Goal: Transaction & Acquisition: Purchase product/service

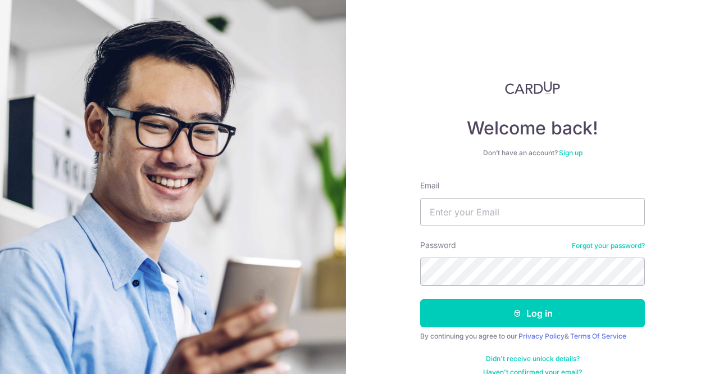
type input "SUMIT.BHASIN1981@GMAIL.COM"
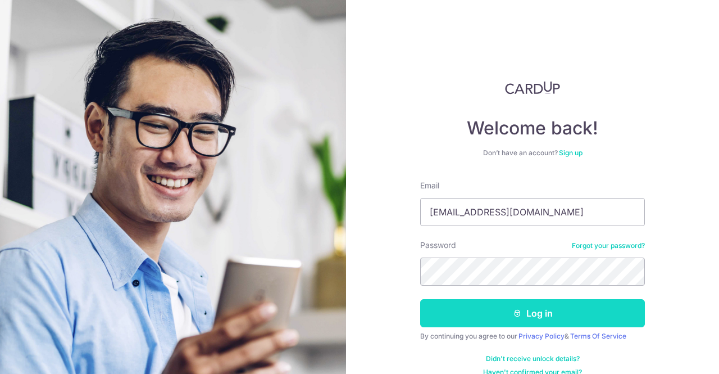
click at [515, 307] on button "Log in" at bounding box center [532, 313] width 225 height 28
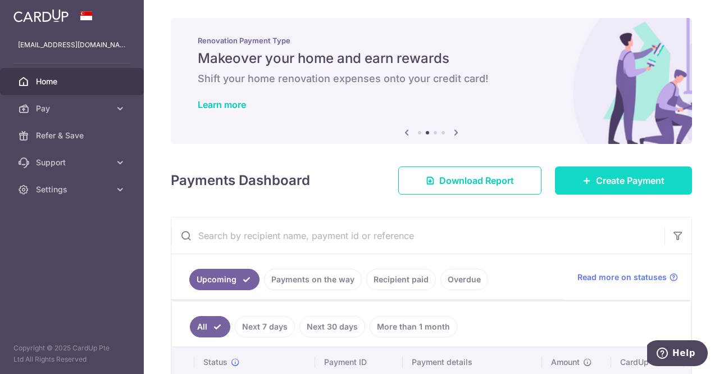
click at [604, 178] on span "Create Payment" at bounding box center [630, 180] width 69 height 13
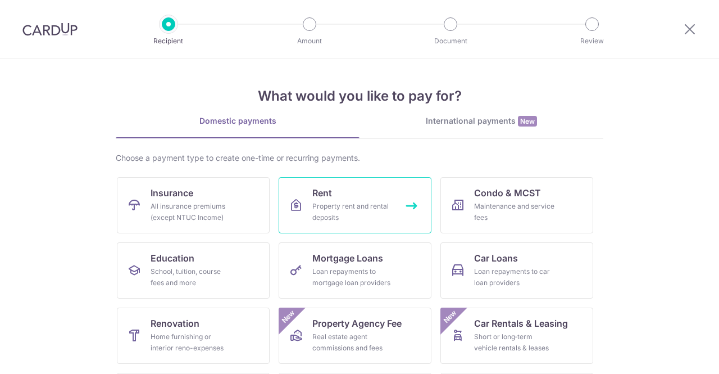
click at [330, 201] on div "Property rent and rental deposits" at bounding box center [352, 212] width 81 height 22
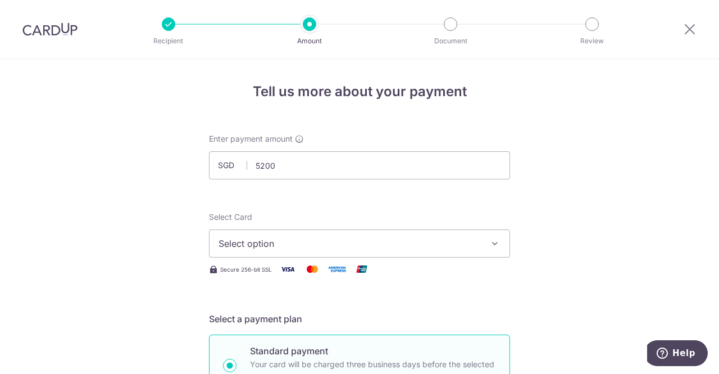
type input "5,200.00"
click at [311, 233] on button "Select option" at bounding box center [359, 243] width 301 height 28
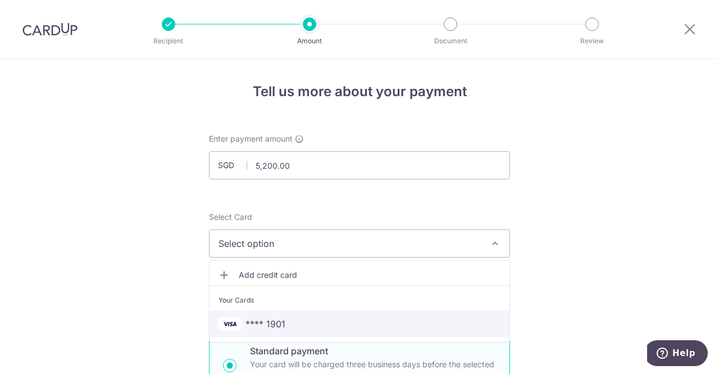
click at [288, 315] on link "**** 1901" at bounding box center [360, 323] width 300 height 27
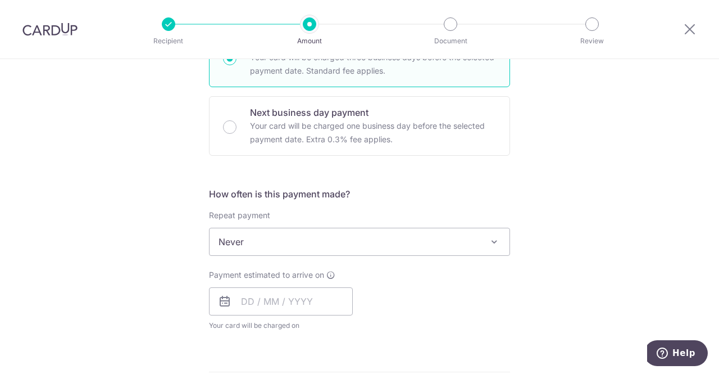
scroll to position [337, 0]
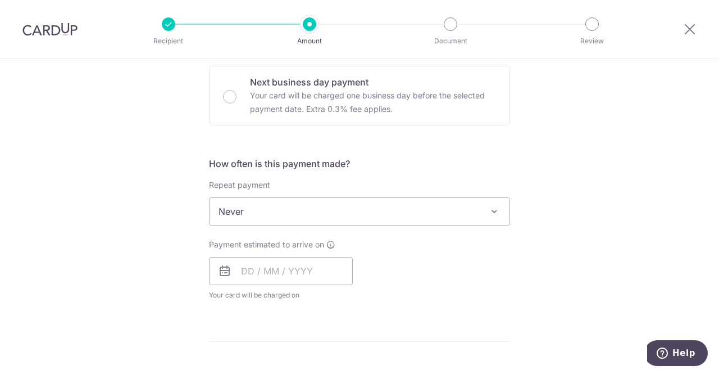
click at [317, 214] on span "Never" at bounding box center [360, 211] width 300 height 27
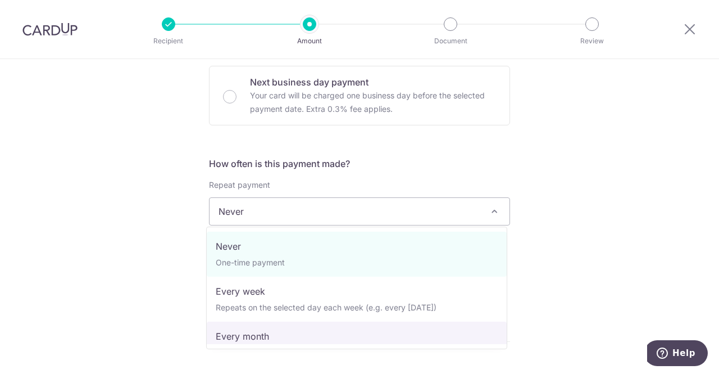
select select "3"
type input "[DATE]"
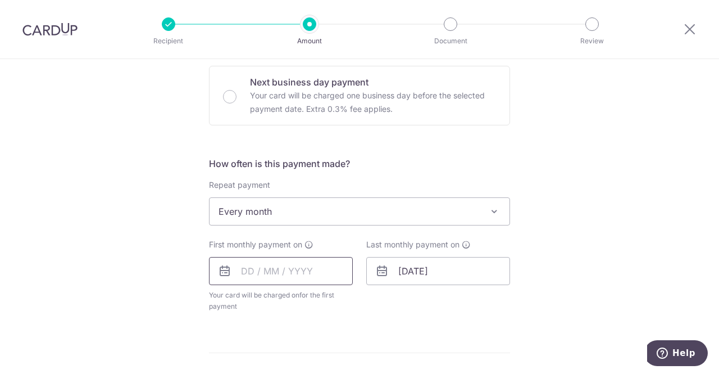
click at [242, 273] on input "text" at bounding box center [281, 271] width 144 height 28
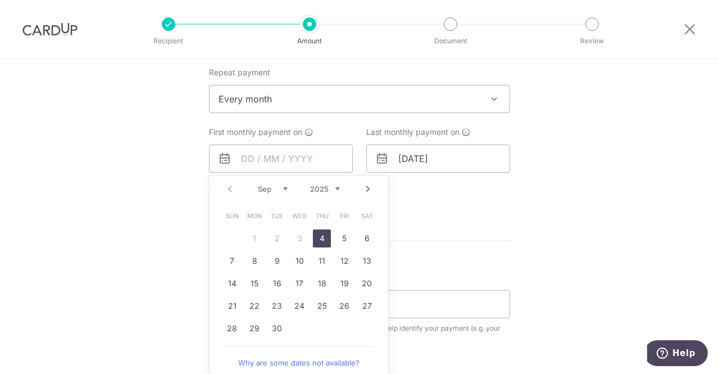
click at [321, 240] on link "4" at bounding box center [322, 238] width 18 height 18
type input "04/09/2025"
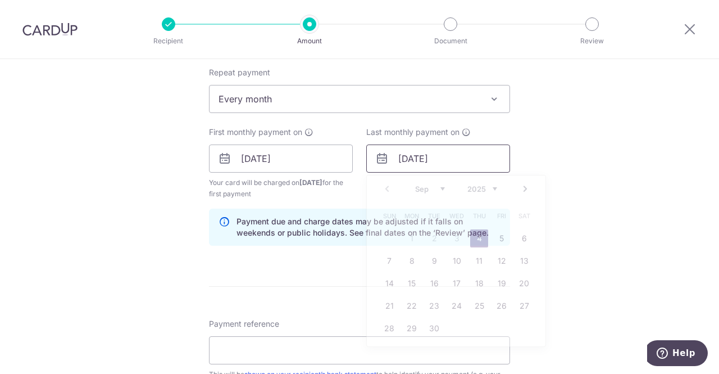
click at [421, 160] on input "04/09/2025" at bounding box center [438, 158] width 144 height 28
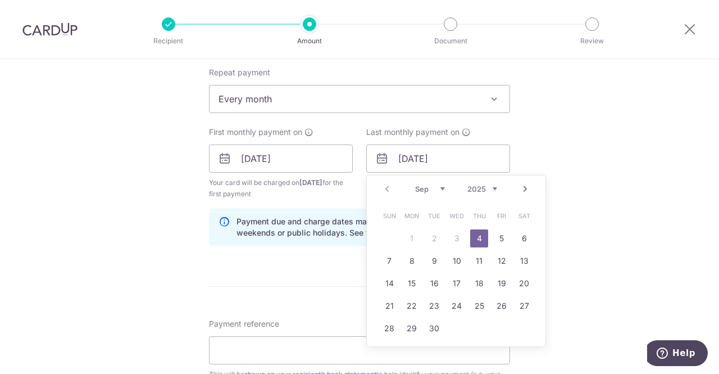
click at [439, 184] on select "Sep Oct Nov Dec" at bounding box center [430, 188] width 30 height 9
click at [559, 208] on div "Tell us more about your payment Enter payment amount SGD 5,200.00 5200.00 Selec…" at bounding box center [359, 146] width 719 height 1074
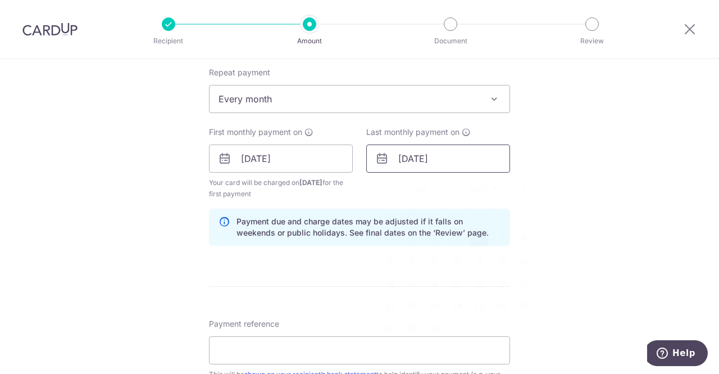
click at [448, 161] on input "04/09/2025" at bounding box center [438, 158] width 144 height 28
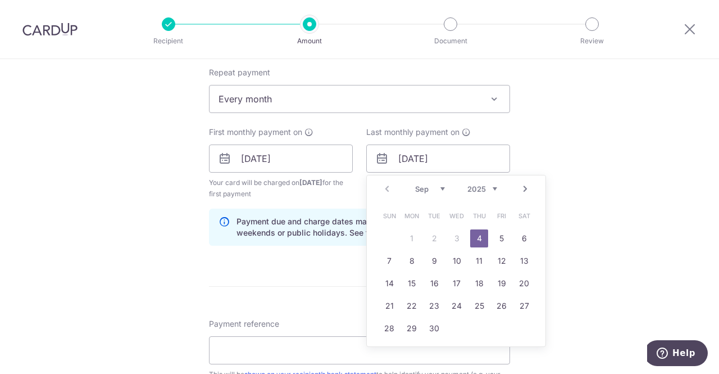
click at [439, 187] on select "Sep Oct Nov Dec" at bounding box center [430, 188] width 30 height 9
click at [474, 186] on select "2025 2026 2027 2028 2029 2030 2031 2032 2033 2034 2035" at bounding box center [483, 188] width 30 height 9
click at [438, 187] on select "Jan Feb Mar Apr May Jun Jul Aug Sep Oct Nov Dec" at bounding box center [430, 188] width 30 height 9
click at [520, 239] on link "1" at bounding box center [524, 238] width 18 height 18
type input "01/08/2026"
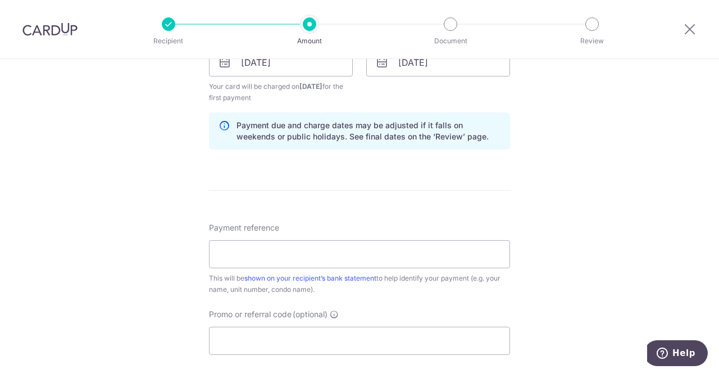
scroll to position [562, 0]
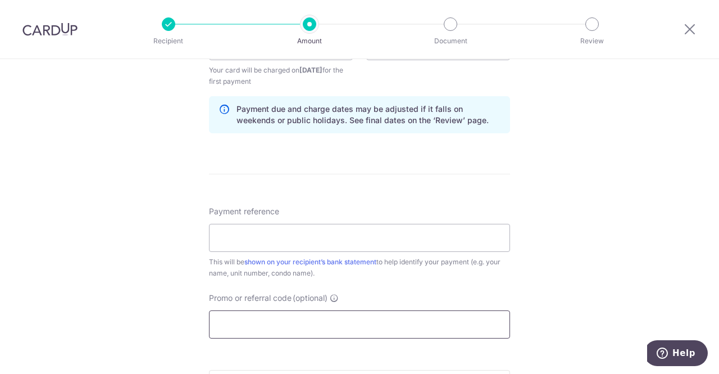
click at [241, 324] on input "Promo or referral code (optional)" at bounding box center [359, 324] width 301 height 28
paste input "SAVERENT179"
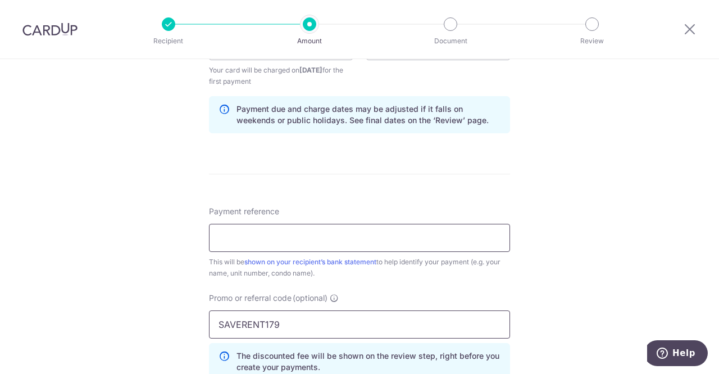
type input "SAVERENT179"
click at [247, 233] on input "Payment reference" at bounding box center [359, 238] width 301 height 28
type input "Rent 32 Parbury Avenue #02-01"
click at [566, 224] on div "Tell us more about your payment Enter payment amount SGD 5,200.00 5200.00 Selec…" at bounding box center [359, 59] width 719 height 1125
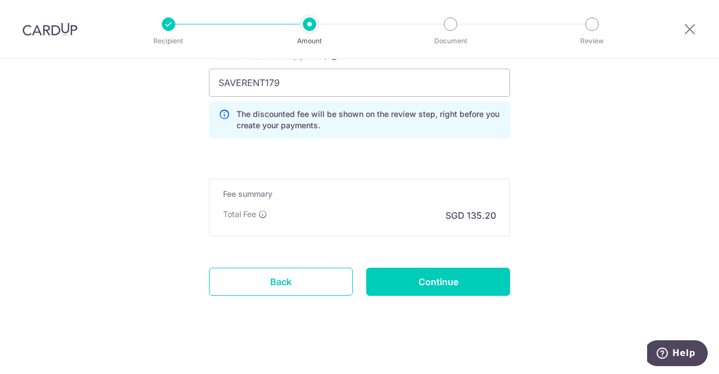
scroll to position [806, 0]
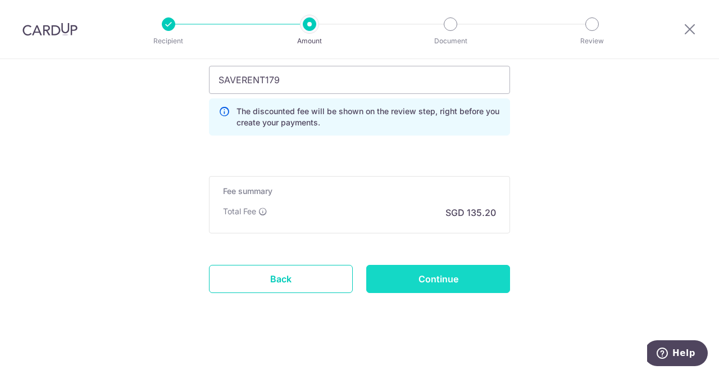
click at [433, 275] on input "Continue" at bounding box center [438, 279] width 144 height 28
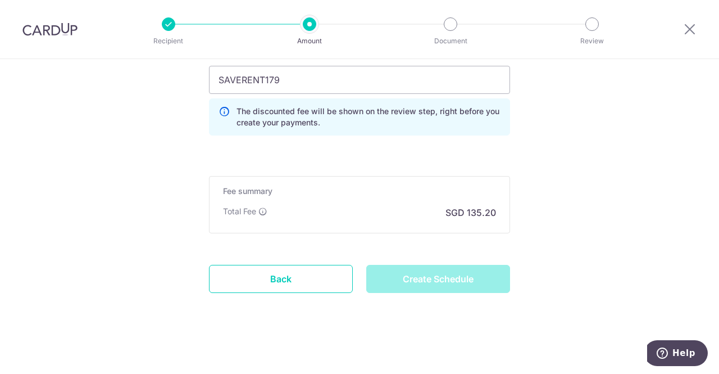
type input "Create Schedule"
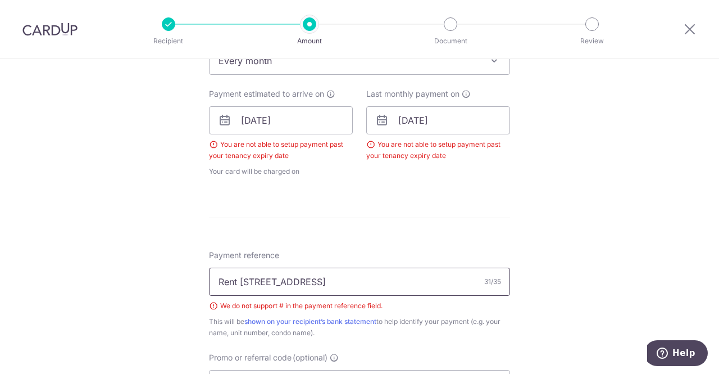
scroll to position [510, 0]
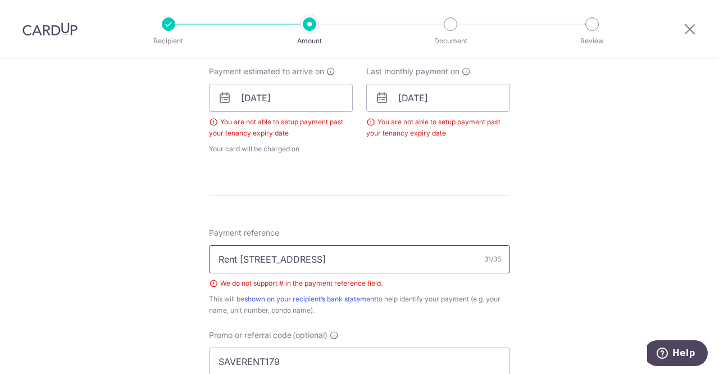
click at [327, 260] on input "Rent [STREET_ADDRESS]" at bounding box center [359, 259] width 301 height 28
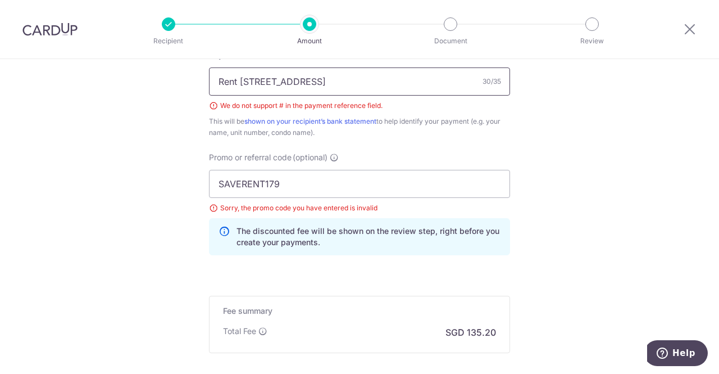
scroll to position [735, 0]
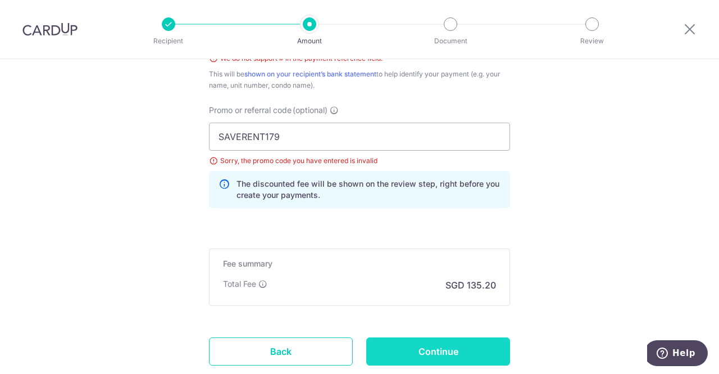
type input "Rent [STREET_ADDRESS]"
click at [431, 352] on input "Continue" at bounding box center [438, 351] width 144 height 28
type input "Create Schedule"
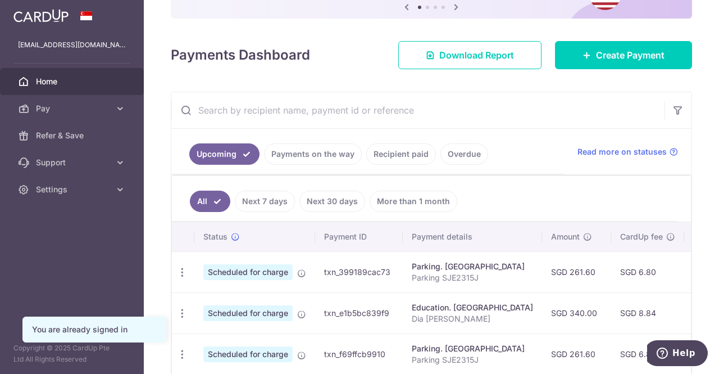
scroll to position [112, 0]
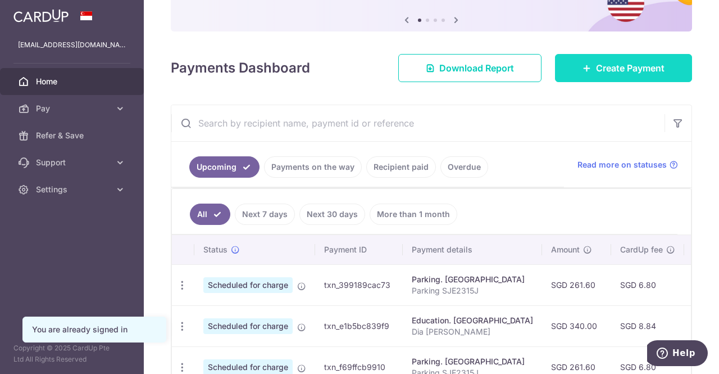
click at [611, 74] on span "Create Payment" at bounding box center [630, 67] width 69 height 13
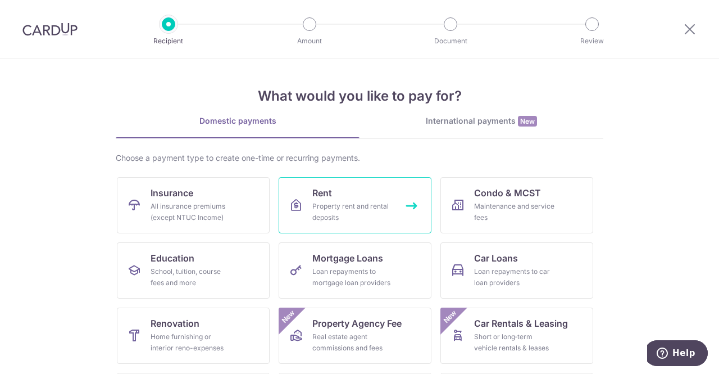
click at [344, 220] on div "Property rent and rental deposits" at bounding box center [352, 212] width 81 height 22
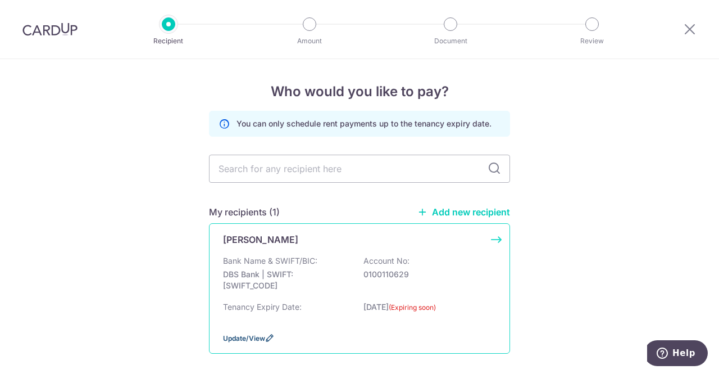
click at [251, 337] on span "Update/View" at bounding box center [244, 338] width 42 height 8
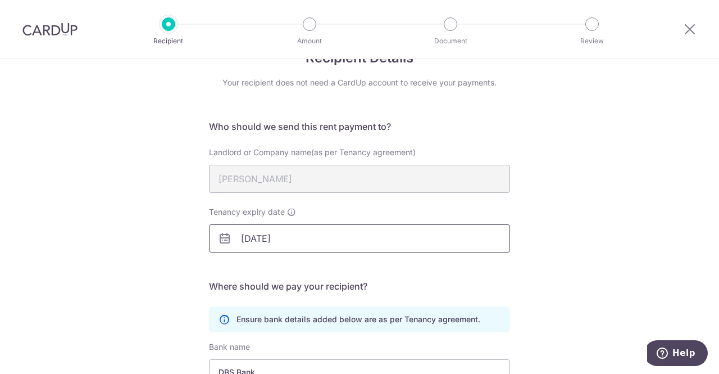
scroll to position [112, 0]
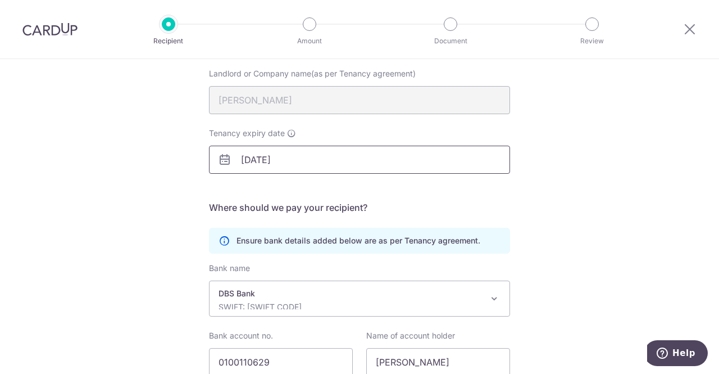
click at [293, 158] on input "31/08/2025" at bounding box center [359, 160] width 301 height 28
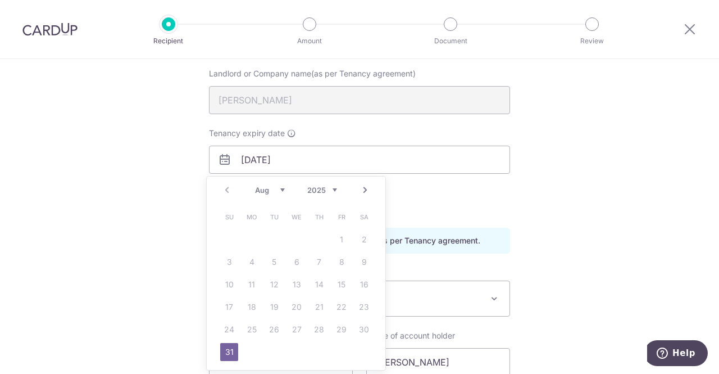
click at [336, 191] on select "2025 2026 2027 2028 2029 2030 2031 2032 2033 2034 2035" at bounding box center [322, 189] width 30 height 9
click at [254, 351] on link "31" at bounding box center [252, 352] width 18 height 18
type input "[DATE]"
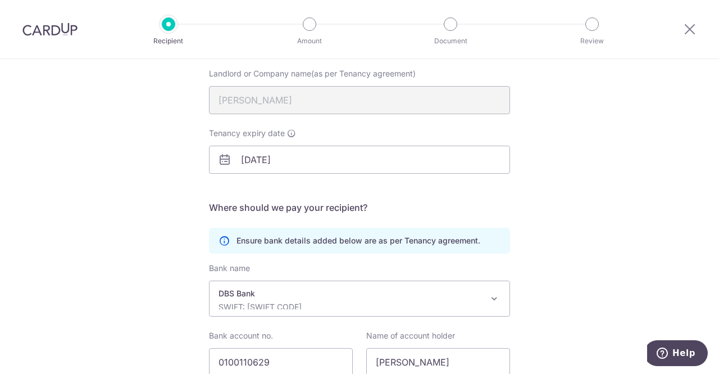
click at [491, 197] on form "Who should we send this rent payment to? Landlord or Company name(as per Tenanc…" at bounding box center [359, 227] width 301 height 372
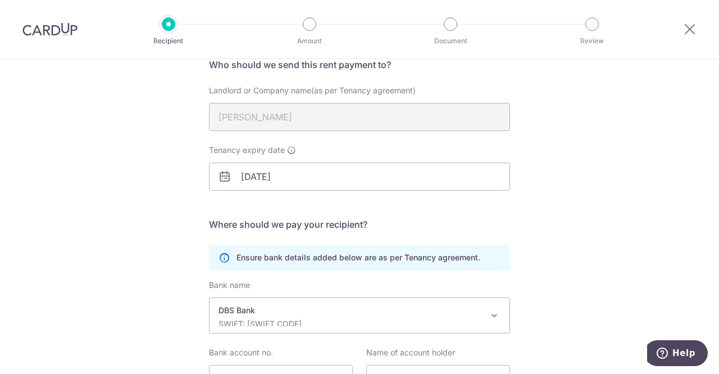
scroll to position [147, 0]
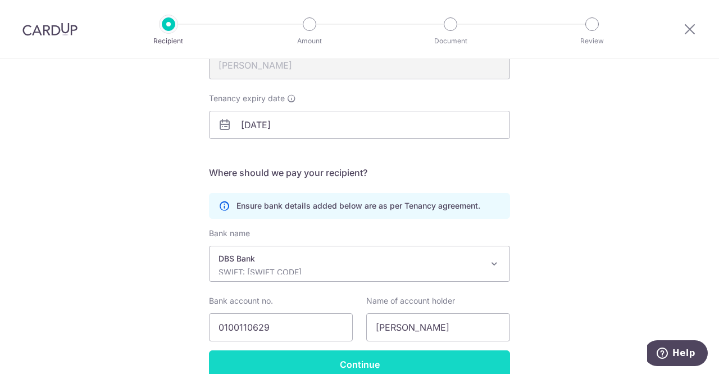
click at [356, 361] on input "Continue" at bounding box center [359, 364] width 301 height 28
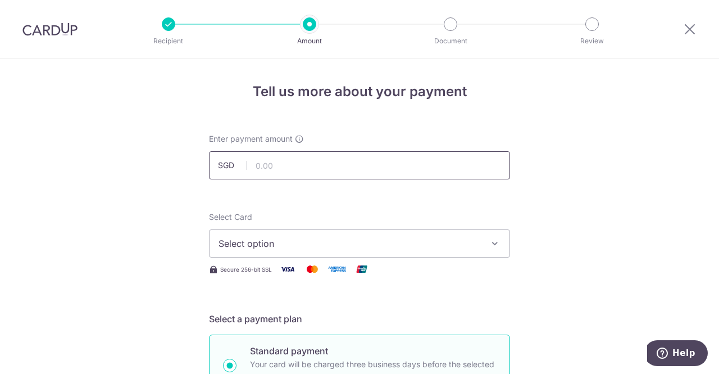
click at [296, 170] on input "text" at bounding box center [359, 165] width 301 height 28
type input "5,200.00"
click at [285, 242] on span "Select option" at bounding box center [350, 243] width 262 height 13
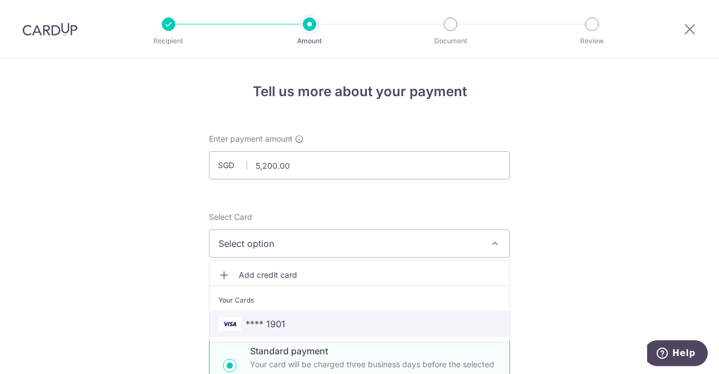
click at [282, 321] on span "**** 1901" at bounding box center [360, 323] width 282 height 13
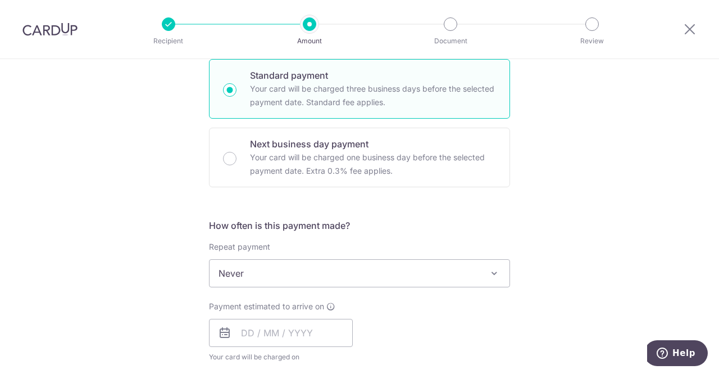
scroll to position [337, 0]
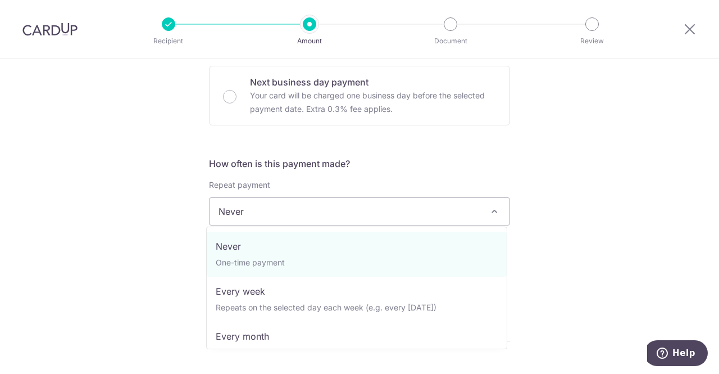
click at [268, 215] on span "Never" at bounding box center [360, 211] width 300 height 27
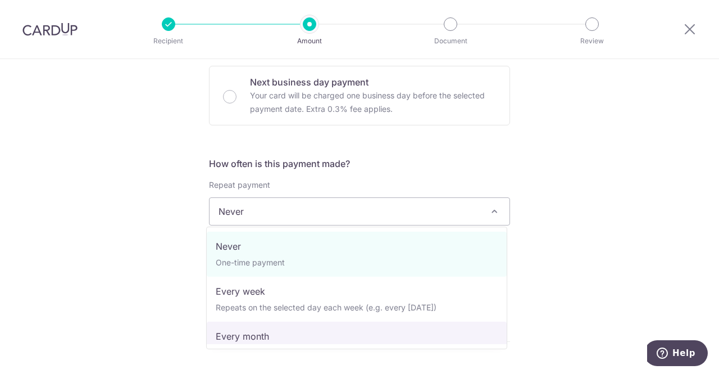
select select "3"
type input "[DATE]"
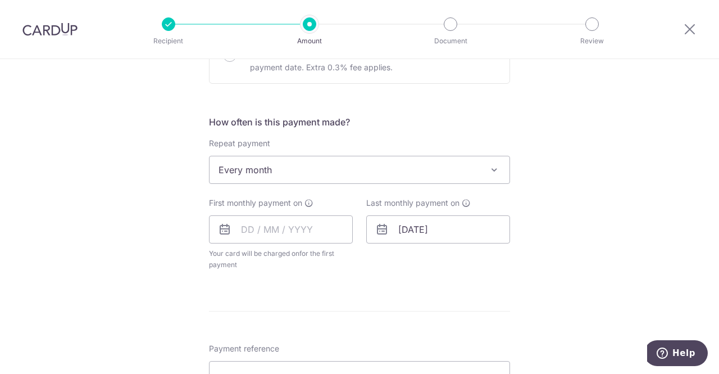
scroll to position [393, 0]
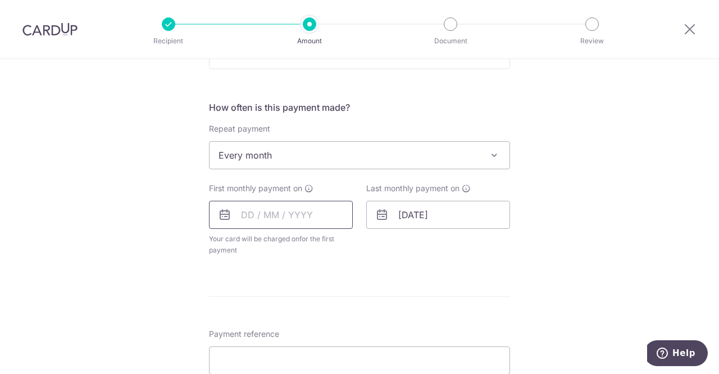
click at [239, 214] on input "text" at bounding box center [281, 215] width 144 height 28
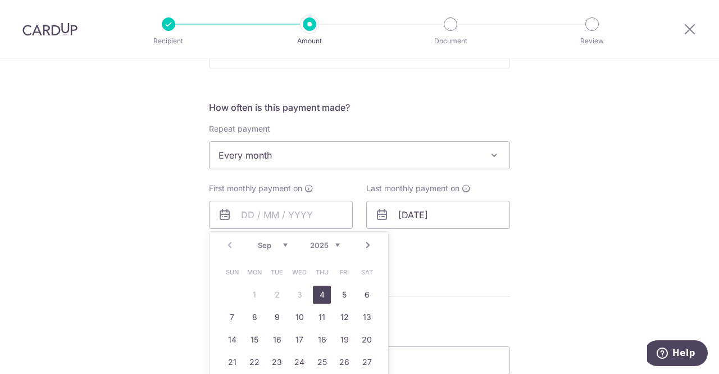
click at [415, 280] on form "Enter payment amount SGD 5,200.00 5200.00 Select Card **** 1901 Add credit card…" at bounding box center [359, 190] width 301 height 901
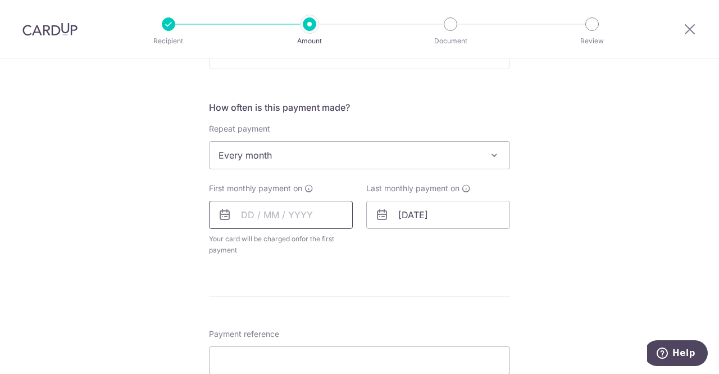
click at [297, 220] on input "text" at bounding box center [281, 215] width 144 height 28
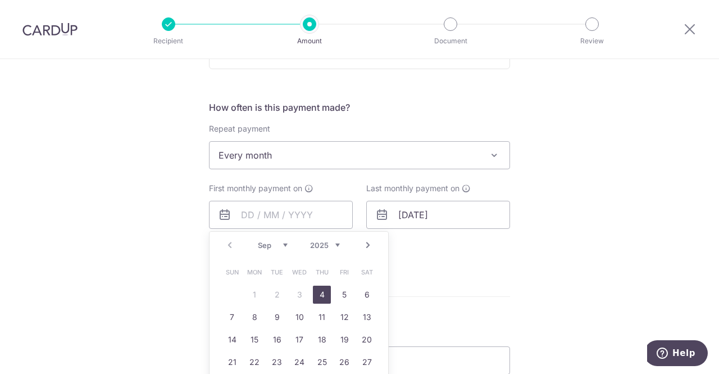
click at [318, 292] on link "4" at bounding box center [322, 294] width 18 height 18
type input "[DATE]"
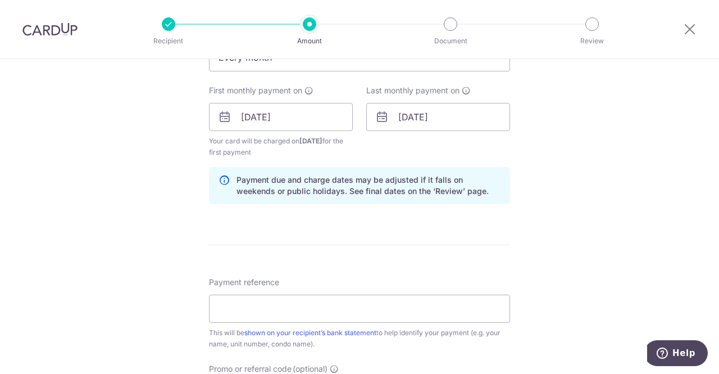
scroll to position [506, 0]
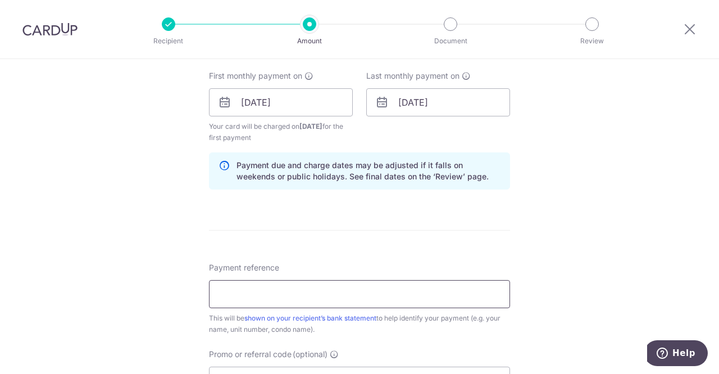
click at [273, 291] on input "Payment reference" at bounding box center [359, 294] width 301 height 28
type input "Rent payment for 02 01 Parbury Hill"
click at [395, 241] on form "Enter payment amount SGD 5,200.00 5200.00 Select Card **** 1901 Add credit card…" at bounding box center [359, 100] width 301 height 947
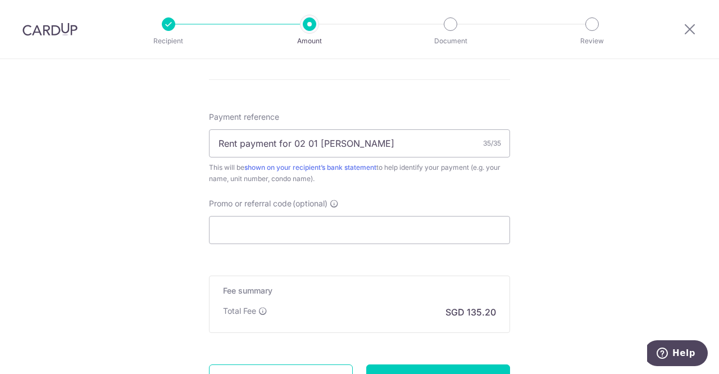
scroll to position [674, 0]
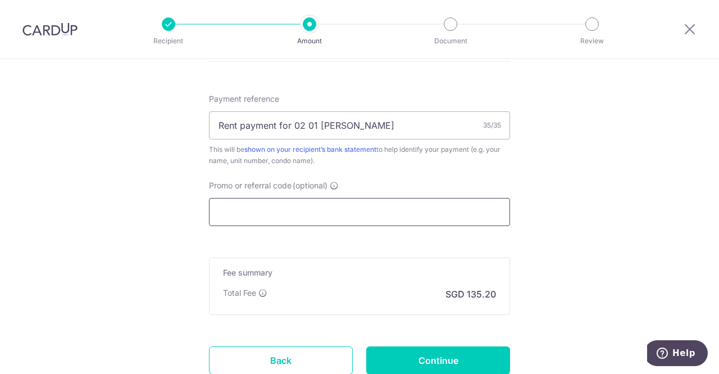
click at [266, 215] on input "Promo or referral code (optional)" at bounding box center [359, 212] width 301 height 28
paste input "SAVERENT179"
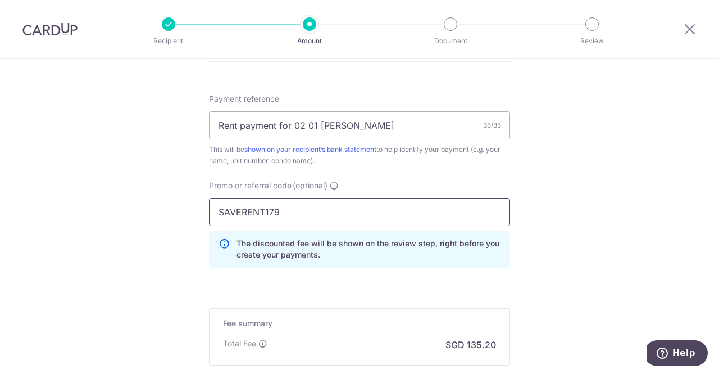
scroll to position [787, 0]
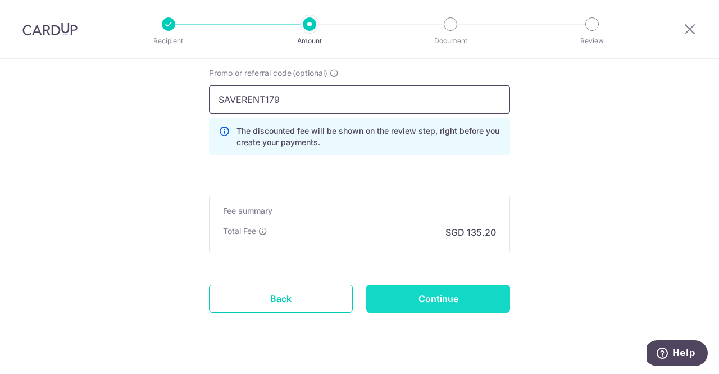
type input "SAVERENT179"
click at [439, 296] on input "Continue" at bounding box center [438, 298] width 144 height 28
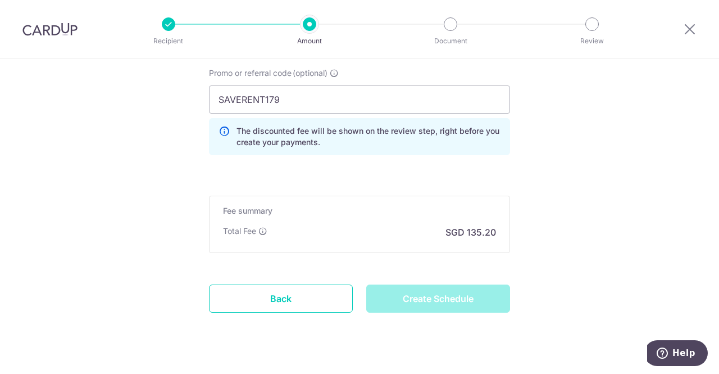
type input "Create Schedule"
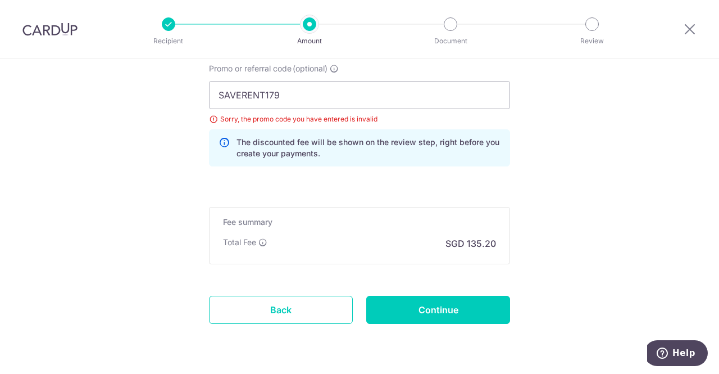
scroll to position [709, 0]
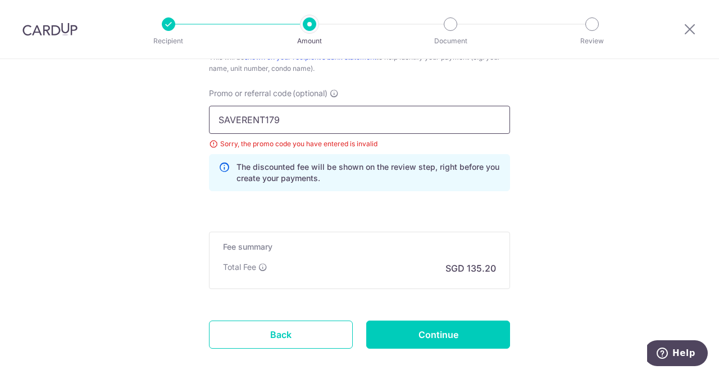
click at [302, 119] on input "SAVERENT179" at bounding box center [359, 120] width 301 height 28
type input "S"
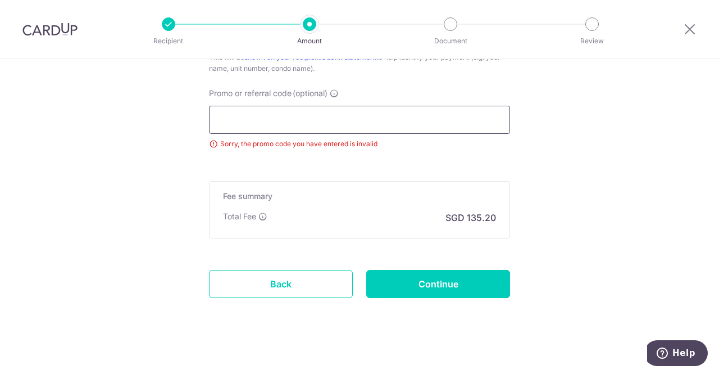
paste input "SAVERENT179"
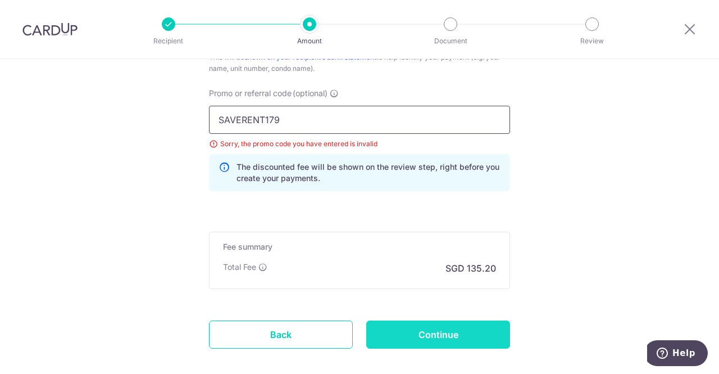
type input "SAVERENT179"
click at [426, 334] on input "Continue" at bounding box center [438, 334] width 144 height 28
type input "Update Schedule"
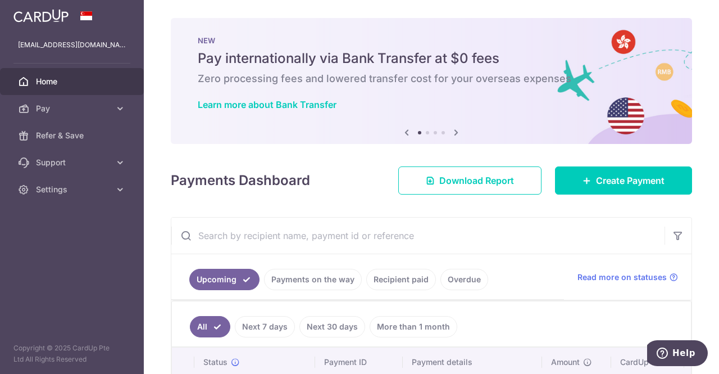
click at [90, 77] on span "Home" at bounding box center [73, 81] width 74 height 11
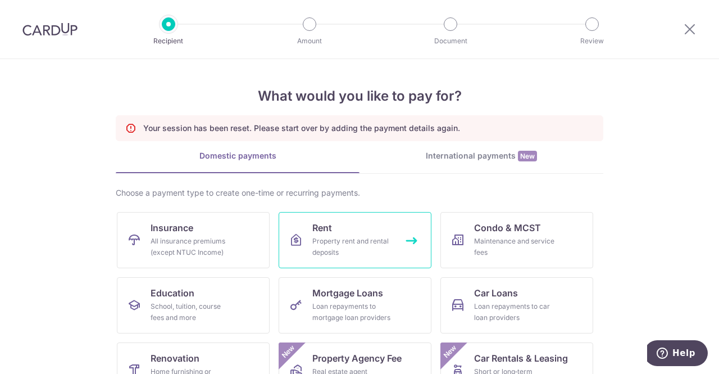
click at [338, 246] on div "Property rent and rental deposits" at bounding box center [352, 246] width 81 height 22
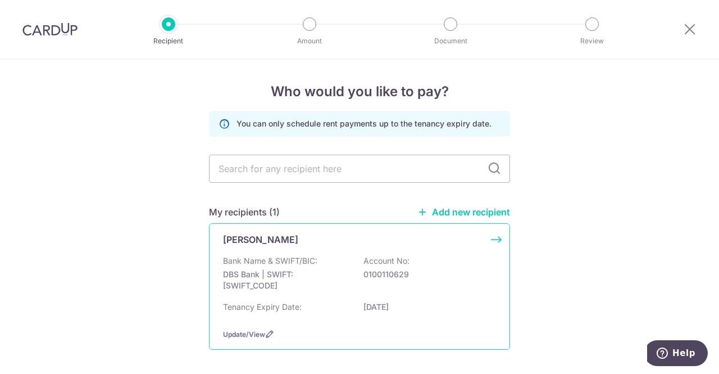
click at [270, 270] on p "DBS Bank | SWIFT: DBSSSGSGXXX" at bounding box center [286, 280] width 126 height 22
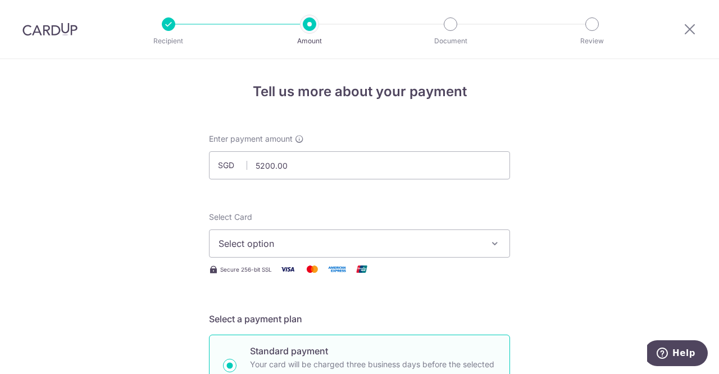
type input "5,200.00"
click at [283, 242] on span "Select option" at bounding box center [350, 243] width 262 height 13
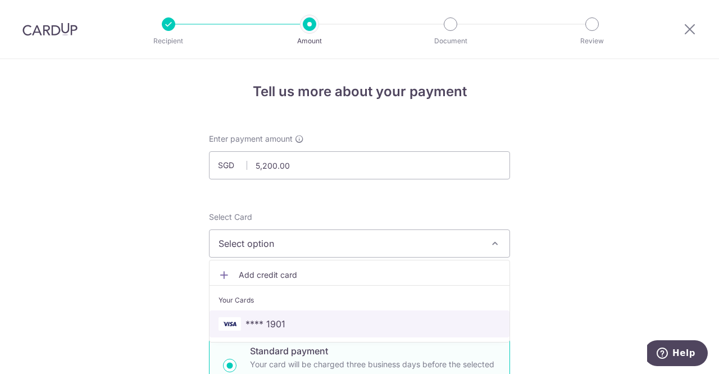
click at [280, 315] on link "**** 1901" at bounding box center [360, 323] width 300 height 27
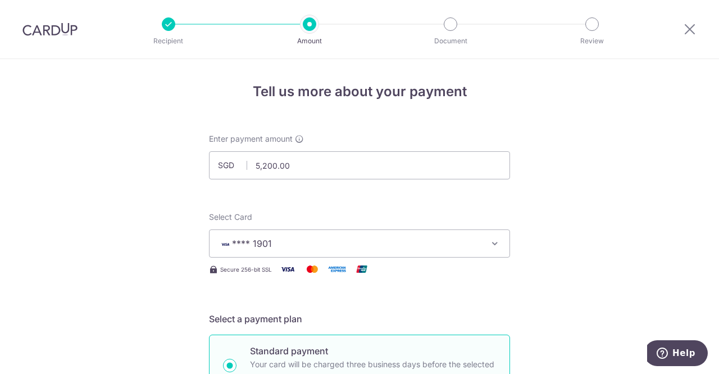
click at [470, 214] on div "Select Card **** 1901 Add credit card Your Cards **** 1901" at bounding box center [359, 234] width 301 height 46
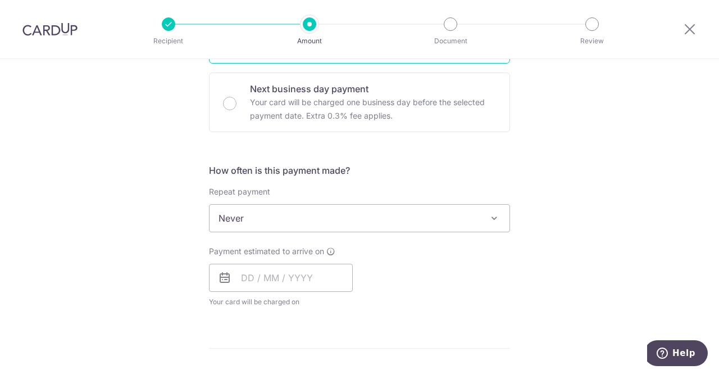
scroll to position [337, 0]
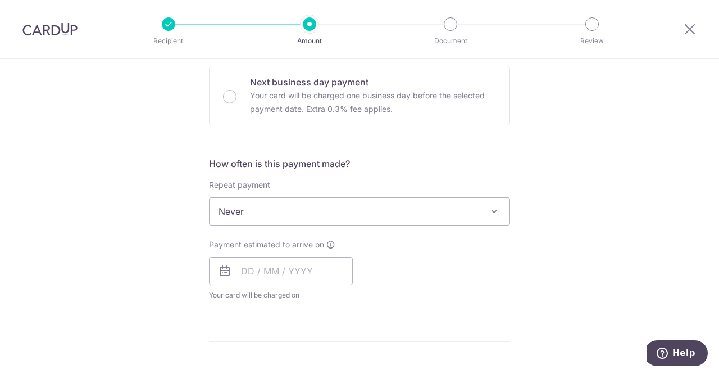
click at [278, 212] on span "Never" at bounding box center [360, 211] width 300 height 27
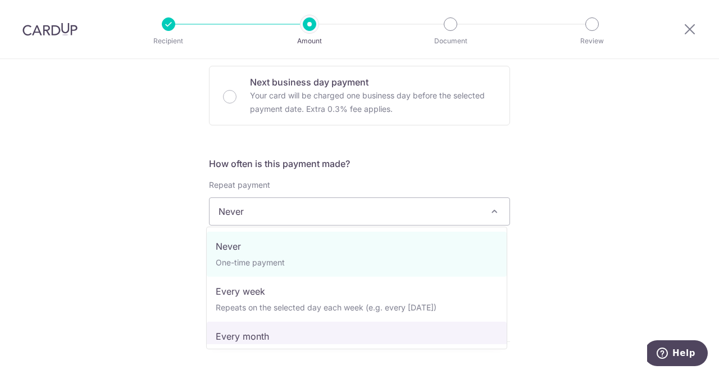
select select "3"
type input "[DATE]"
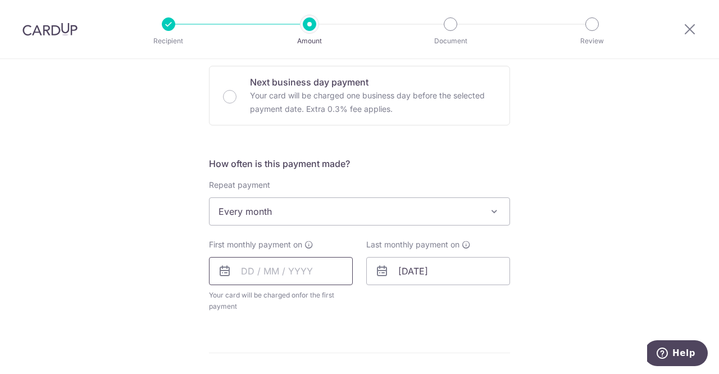
click at [260, 276] on input "text" at bounding box center [281, 271] width 144 height 28
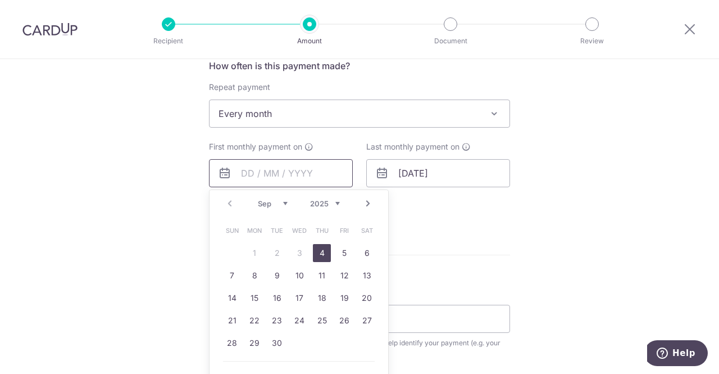
scroll to position [450, 0]
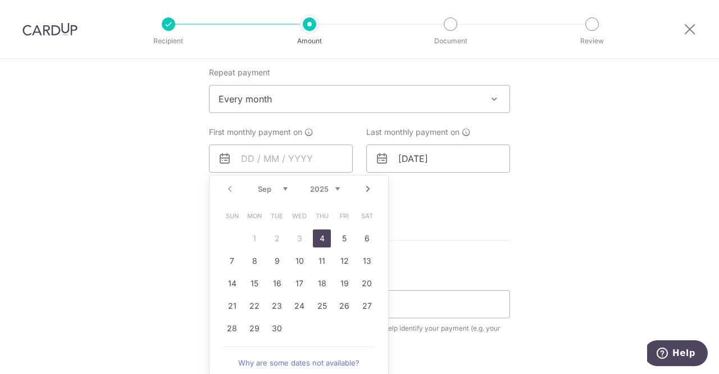
click at [319, 234] on link "4" at bounding box center [322, 238] width 18 height 18
type input "[DATE]"
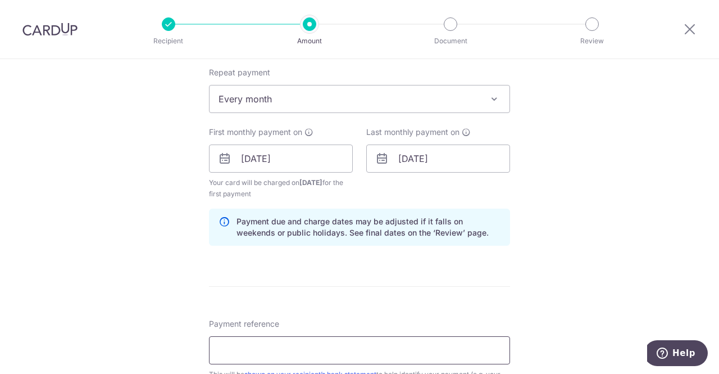
click at [259, 339] on input "Payment reference" at bounding box center [359, 350] width 301 height 28
type input "Rent payment for 02 01 [PERSON_NAME]"
click at [341, 282] on form "Enter payment amount SGD 5,200.00 5200.00 Select Card **** 1901 Add credit card…" at bounding box center [359, 157] width 301 height 947
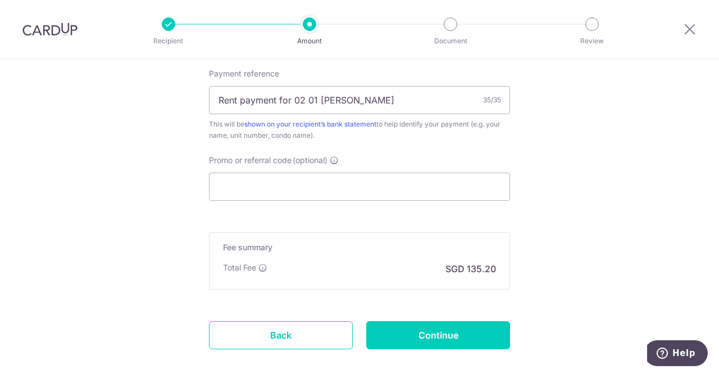
scroll to position [731, 0]
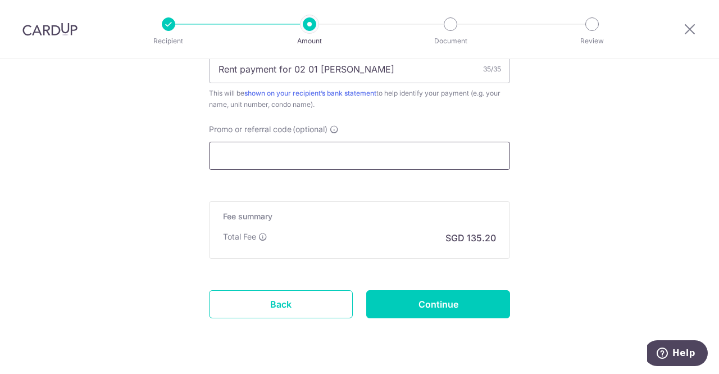
click at [253, 150] on input "Promo or referral code (optional)" at bounding box center [359, 156] width 301 height 28
paste input "SAVERENT179"
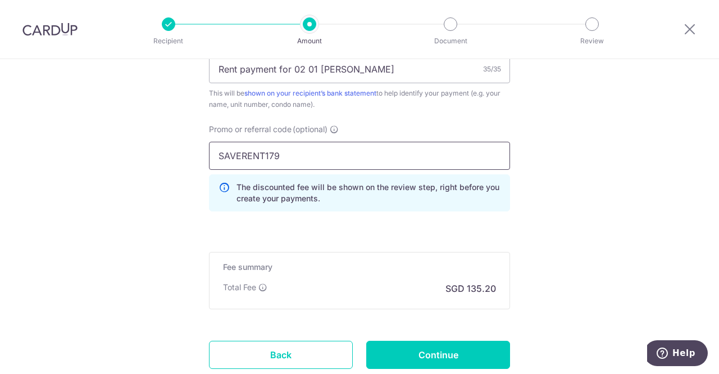
type input "SAVERENT179"
click at [434, 357] on input "Continue" at bounding box center [438, 355] width 144 height 28
type input "Create Schedule"
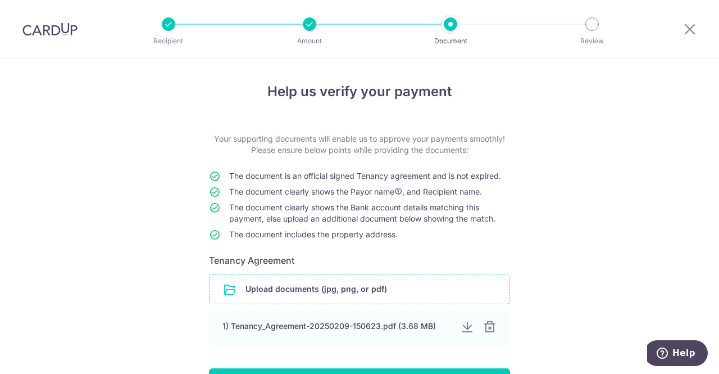
click at [322, 291] on input "file" at bounding box center [360, 288] width 300 height 29
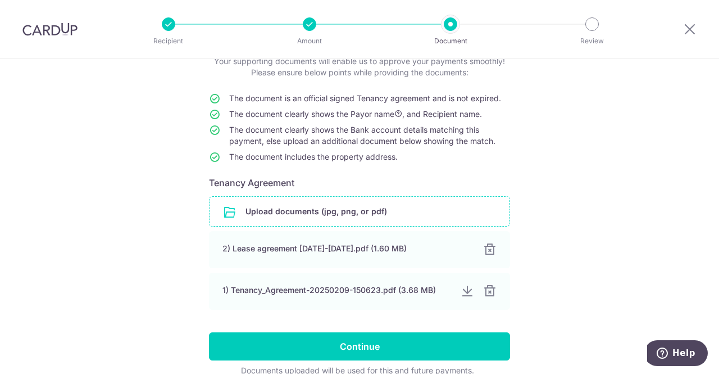
scroll to position [112, 0]
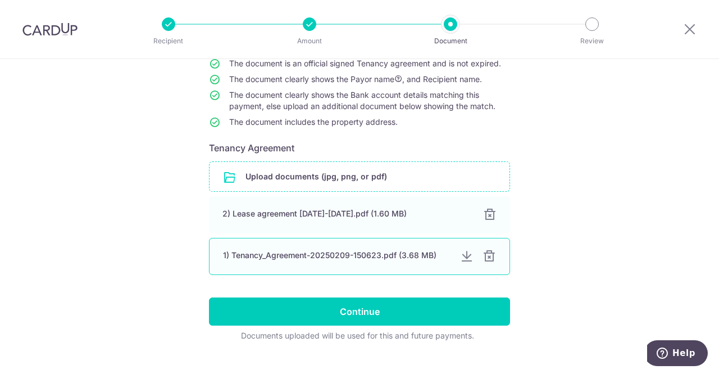
click at [487, 257] on div at bounding box center [489, 256] width 13 height 13
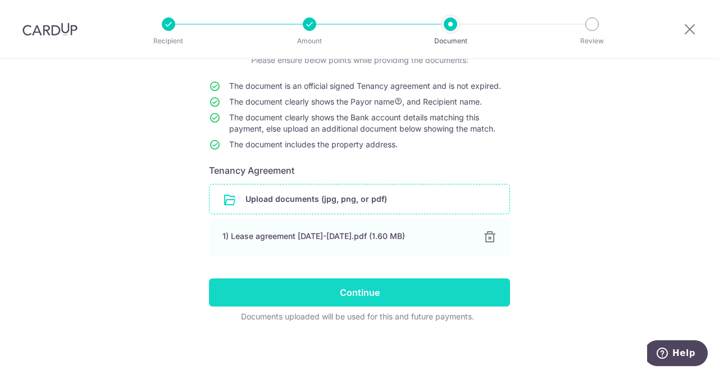
click at [348, 296] on input "Continue" at bounding box center [359, 292] width 301 height 28
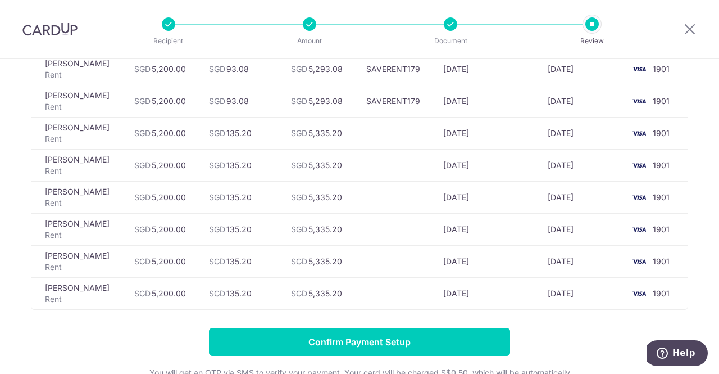
scroll to position [254, 0]
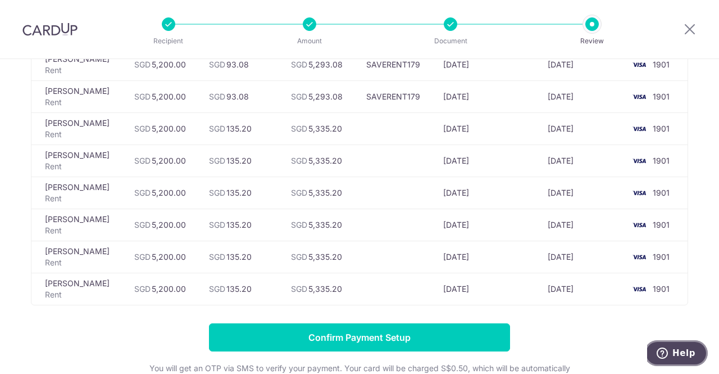
click at [668, 353] on icon "Help" at bounding box center [662, 352] width 11 height 11
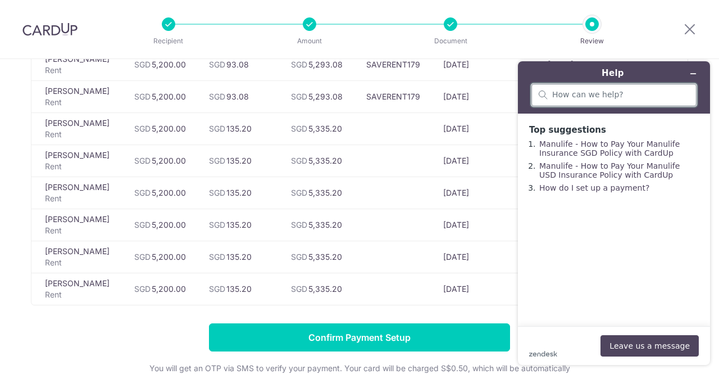
click at [571, 93] on input "search" at bounding box center [620, 95] width 137 height 10
type input "why is rent promo code only for 5 months"
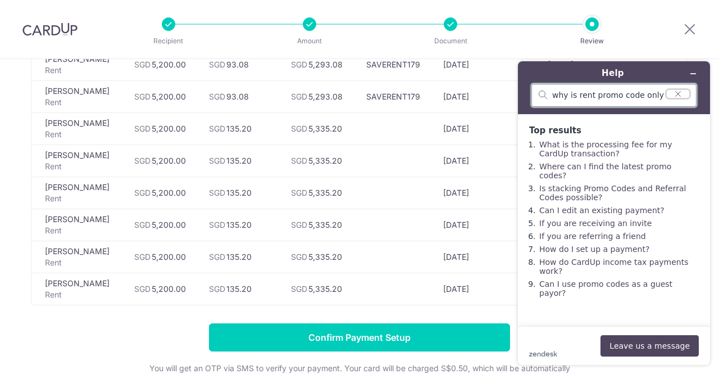
click at [682, 96] on icon "Clear search" at bounding box center [678, 94] width 9 height 8
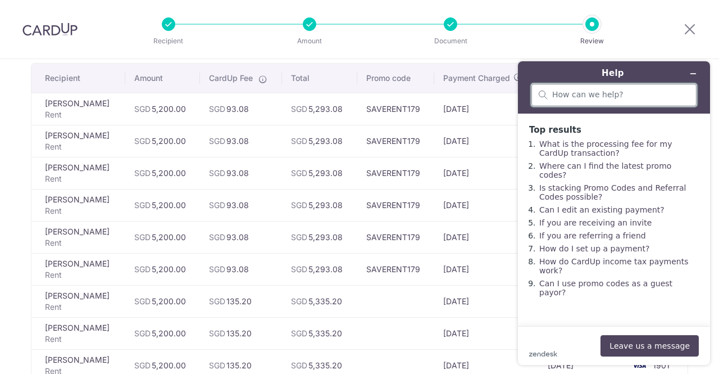
scroll to position [169, 0]
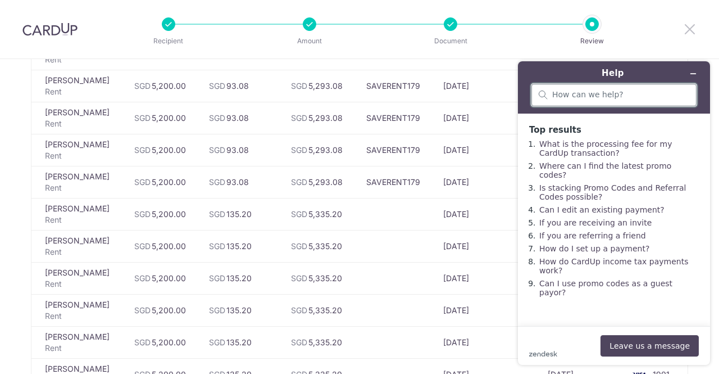
click at [692, 31] on icon at bounding box center [689, 29] width 13 height 14
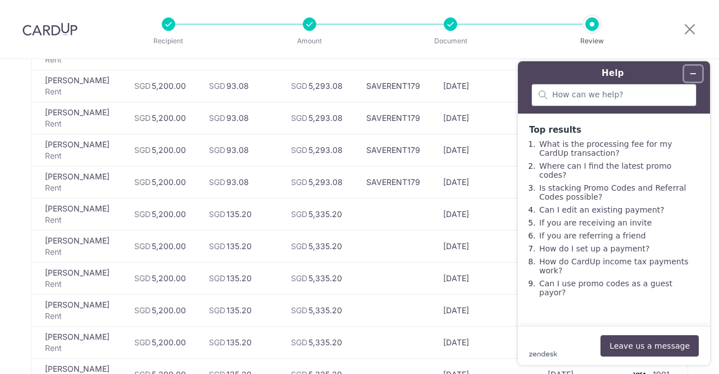
click at [695, 74] on icon "Minimise widget" at bounding box center [694, 74] width 8 height 8
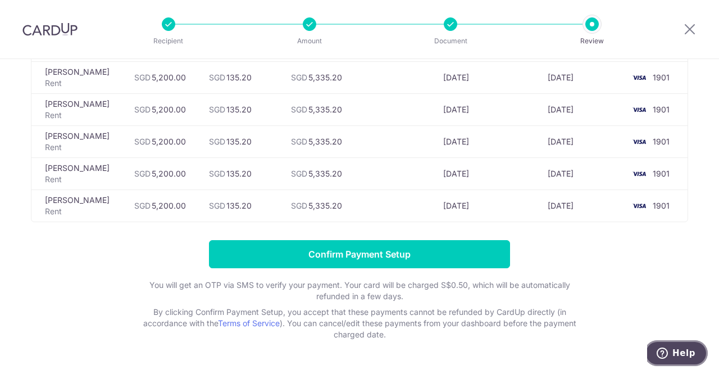
scroll to position [112, 0]
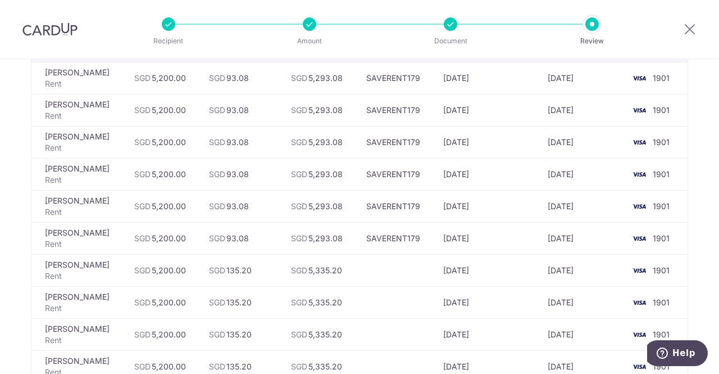
drag, startPoint x: 355, startPoint y: 240, endPoint x: 410, endPoint y: 243, distance: 54.6
click at [410, 243] on td "SAVERENT179" at bounding box center [396, 238] width 78 height 32
click at [388, 240] on td "SAVERENT179" at bounding box center [396, 238] width 78 height 32
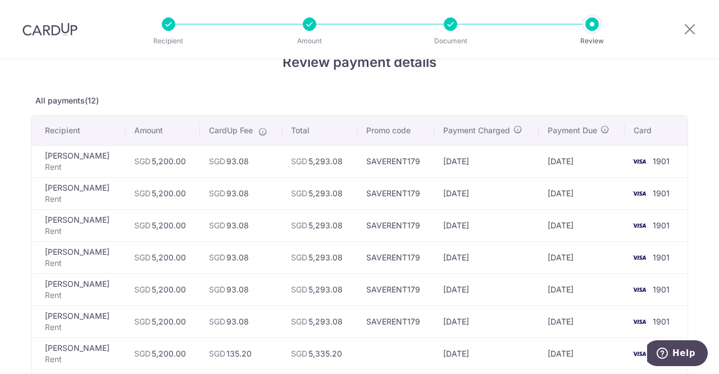
scroll to position [0, 0]
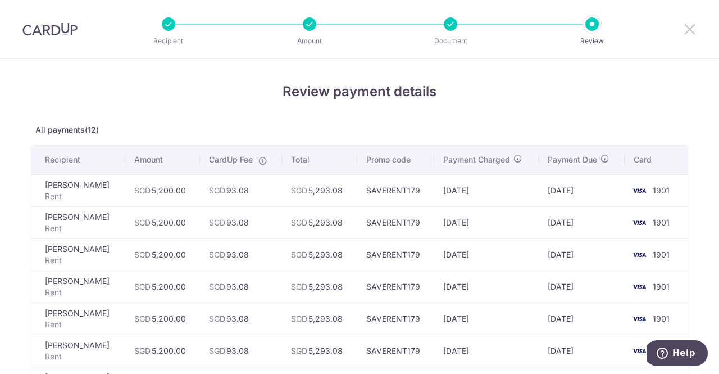
drag, startPoint x: 690, startPoint y: 31, endPoint x: 421, endPoint y: 85, distance: 273.9
click at [690, 31] on icon at bounding box center [689, 29] width 13 height 14
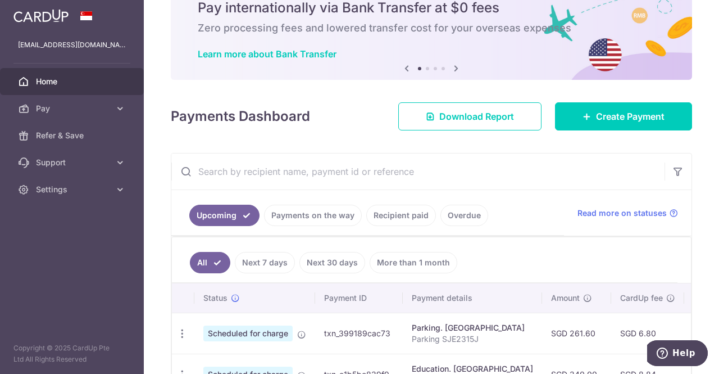
scroll to position [112, 0]
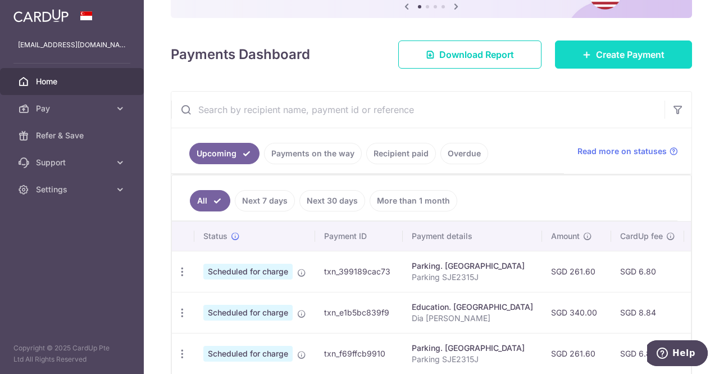
click at [603, 53] on span "Create Payment" at bounding box center [630, 54] width 69 height 13
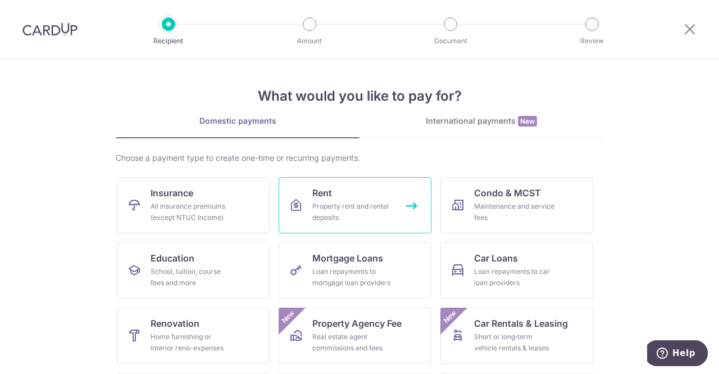
click at [332, 208] on div "Property rent and rental deposits" at bounding box center [352, 212] width 81 height 22
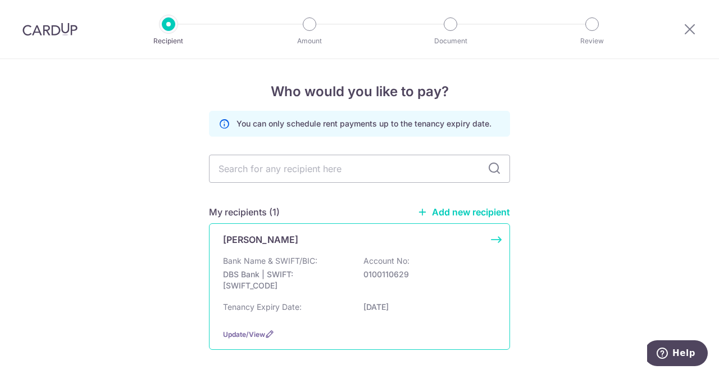
click at [257, 277] on p "DBS Bank | SWIFT: [SWIFT_CODE]" at bounding box center [286, 280] width 126 height 22
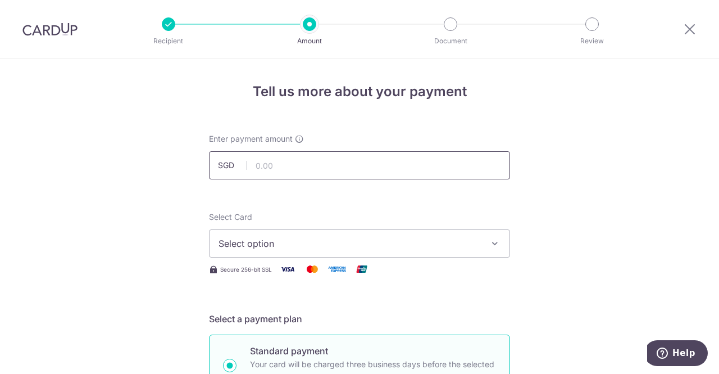
click at [291, 162] on input "text" at bounding box center [359, 165] width 301 height 28
type input "5,200.00"
click at [287, 241] on span "Select option" at bounding box center [350, 243] width 262 height 13
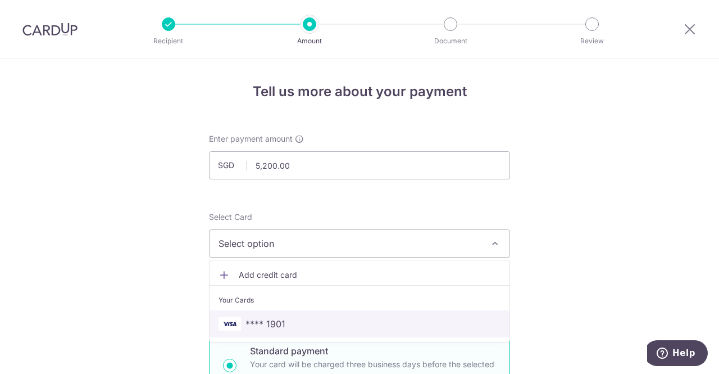
click at [284, 323] on span "**** 1901" at bounding box center [360, 323] width 282 height 13
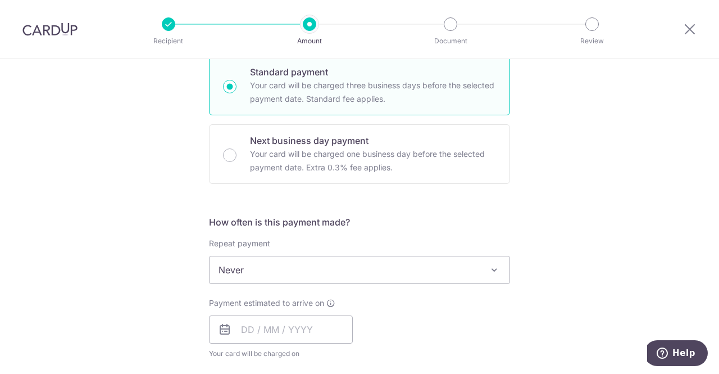
scroll to position [281, 0]
click at [261, 270] on span "Never" at bounding box center [360, 267] width 300 height 27
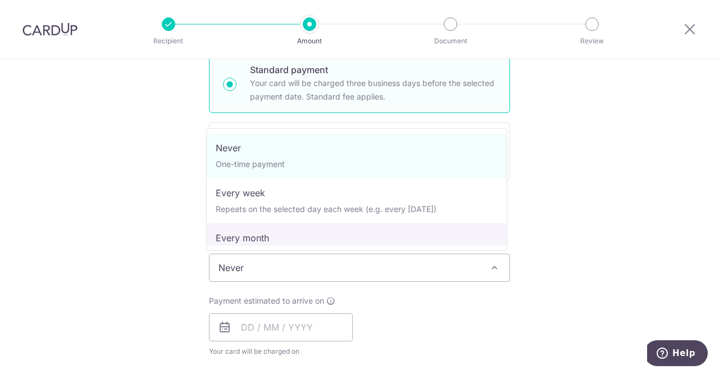
select select "3"
type input "31/08/2026"
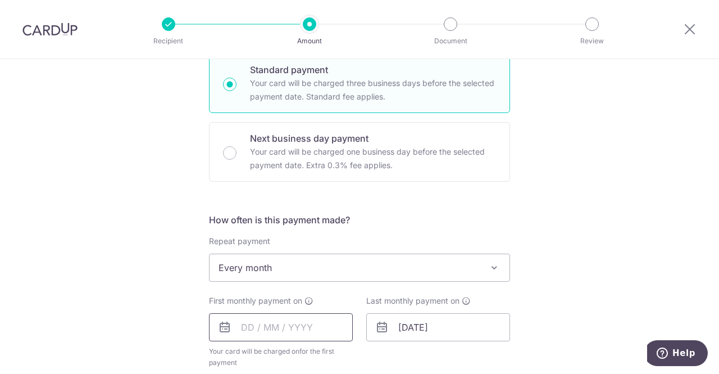
click at [251, 328] on input "text" at bounding box center [281, 327] width 144 height 28
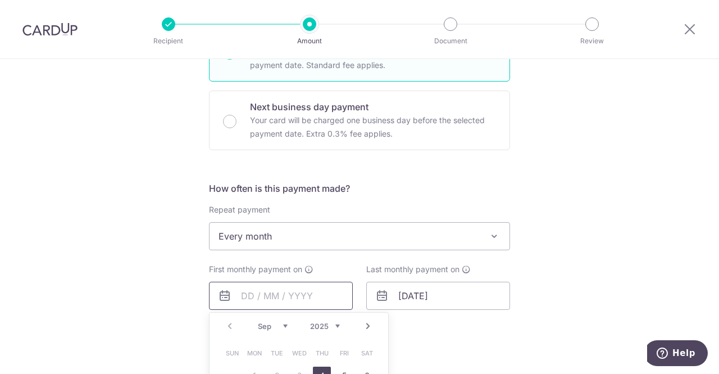
scroll to position [337, 0]
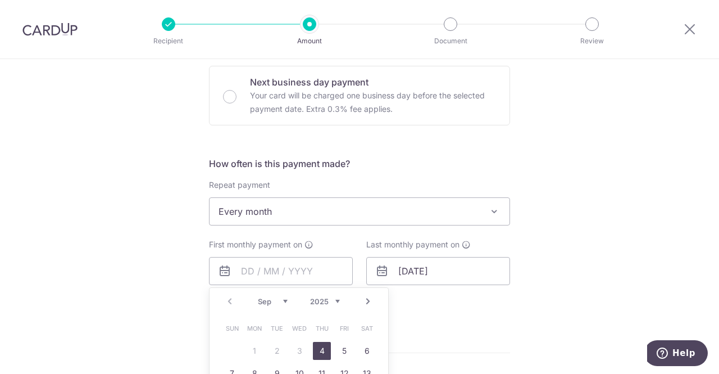
click at [319, 346] on link "4" at bounding box center [322, 351] width 18 height 18
type input "04/09/2025"
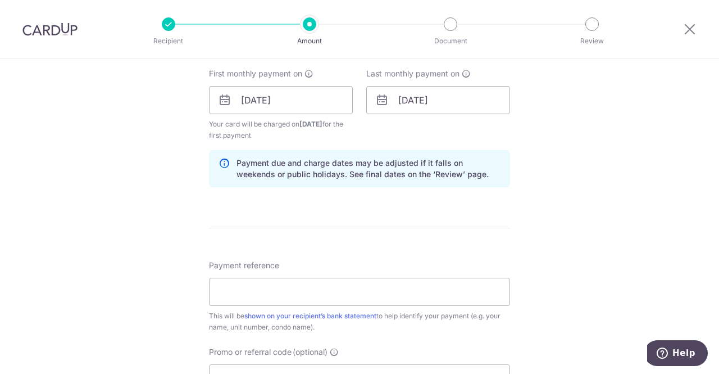
scroll to position [562, 0]
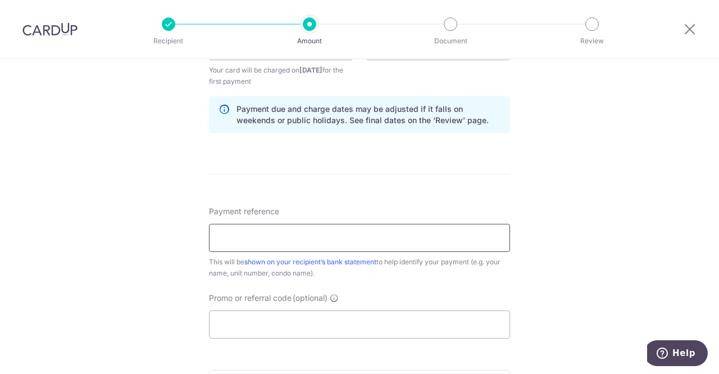
click at [259, 238] on input "Payment reference" at bounding box center [359, 238] width 301 height 28
type input "Rent payment for 02 01 Parbury Hill"
click at [241, 315] on input "Promo or referral code (optional)" at bounding box center [359, 324] width 301 height 28
paste input "SAVERENT179"
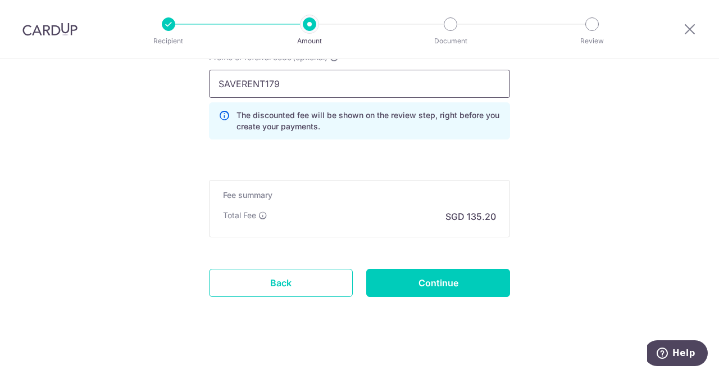
scroll to position [806, 0]
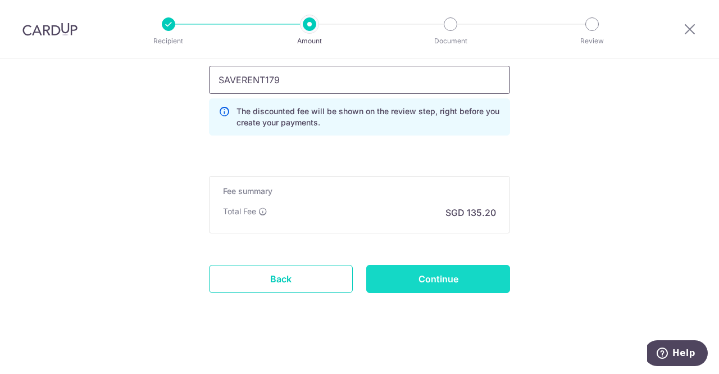
type input "SAVERENT179"
click at [428, 280] on input "Continue" at bounding box center [438, 279] width 144 height 28
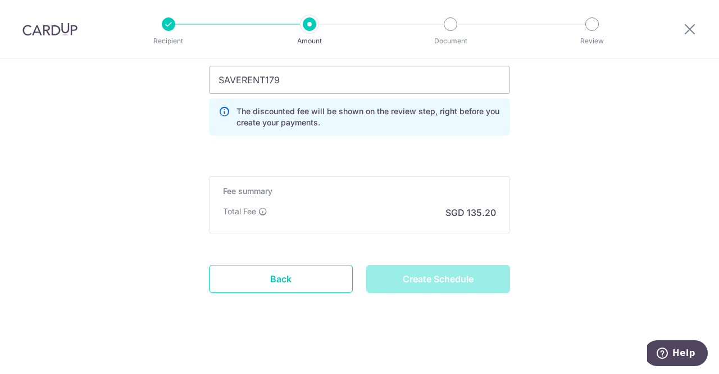
type input "Create Schedule"
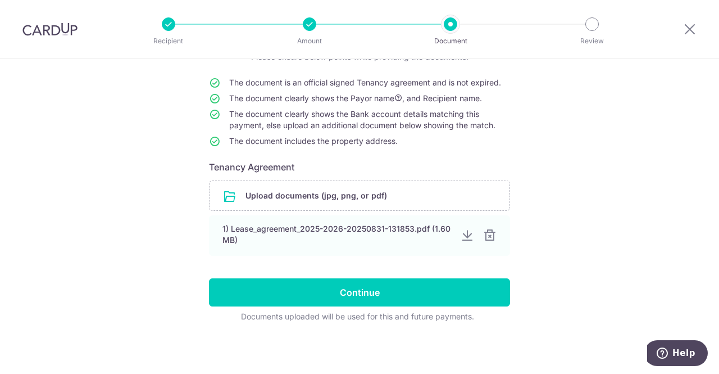
scroll to position [93, 0]
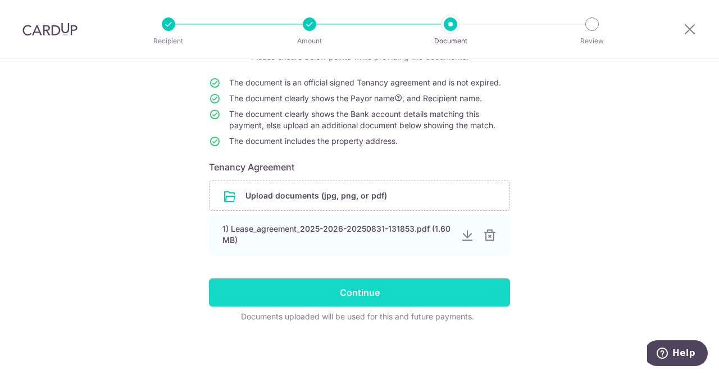
click at [355, 293] on input "Continue" at bounding box center [359, 292] width 301 height 28
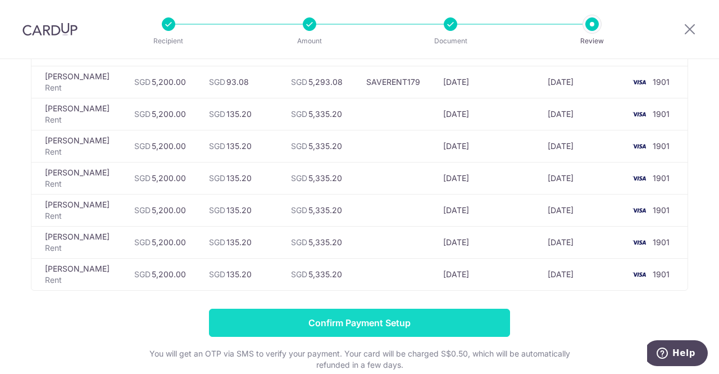
scroll to position [281, 0]
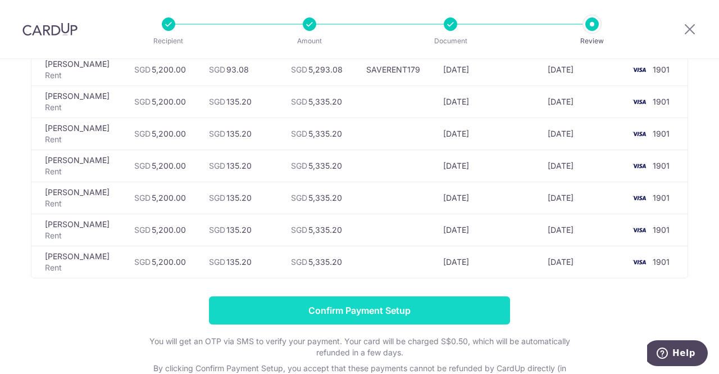
click at [348, 312] on input "Confirm Payment Setup" at bounding box center [359, 310] width 301 height 28
